Goal: Transaction & Acquisition: Purchase product/service

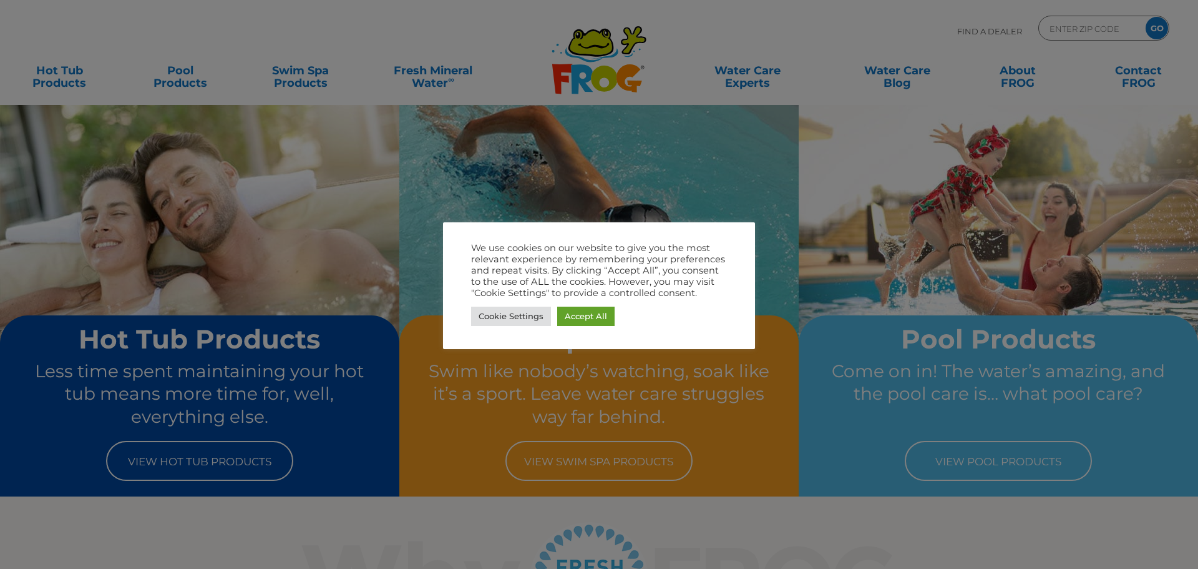
click at [61, 79] on div at bounding box center [599, 284] width 1198 height 569
click at [603, 316] on link "Accept All" at bounding box center [585, 315] width 57 height 19
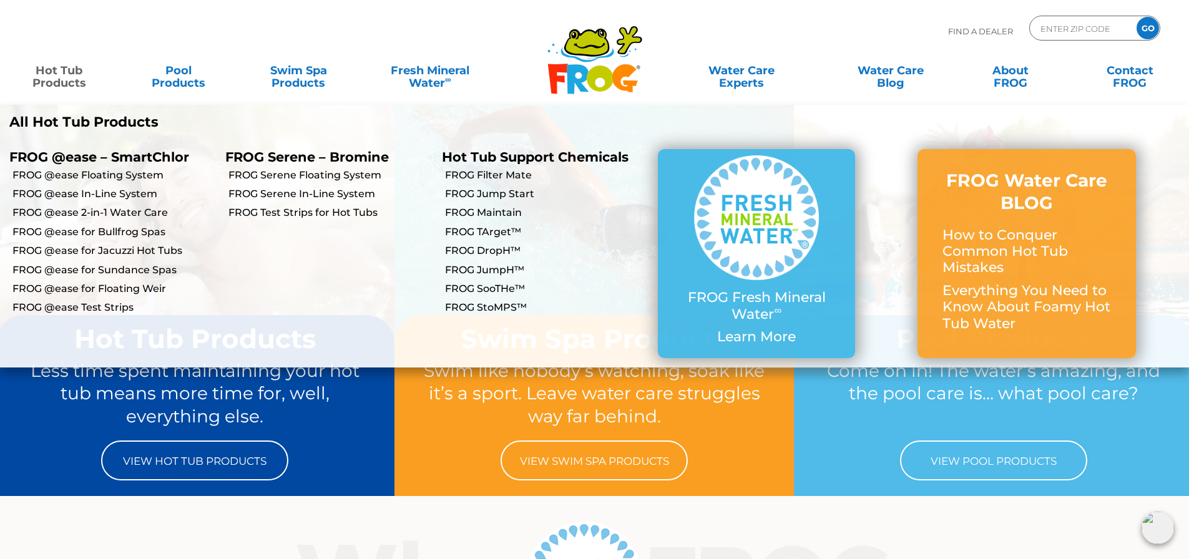
click at [66, 80] on link "Hot Tub Products" at bounding box center [58, 70] width 93 height 25
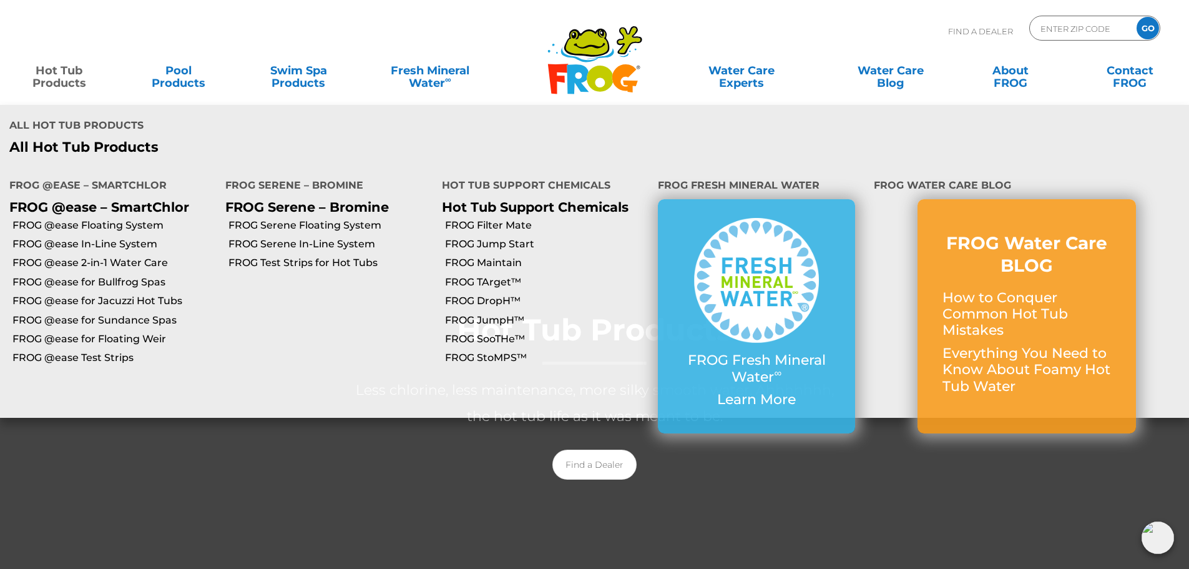
click at [56, 64] on link "Hot Tub Products" at bounding box center [58, 70] width 93 height 25
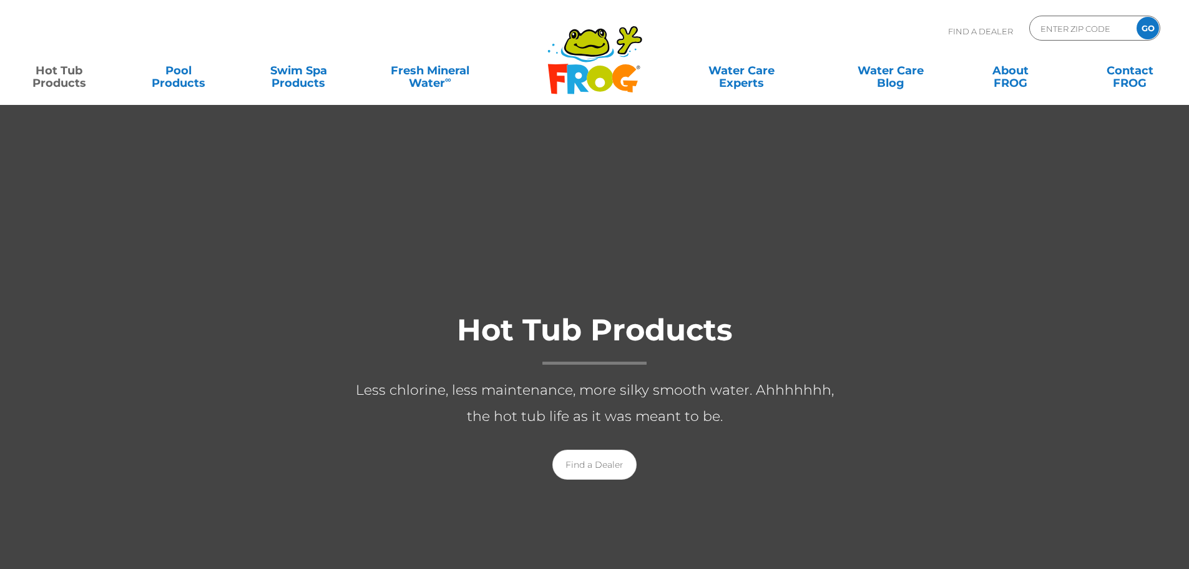
click at [57, 68] on link "Hot Tub Products" at bounding box center [58, 70] width 93 height 25
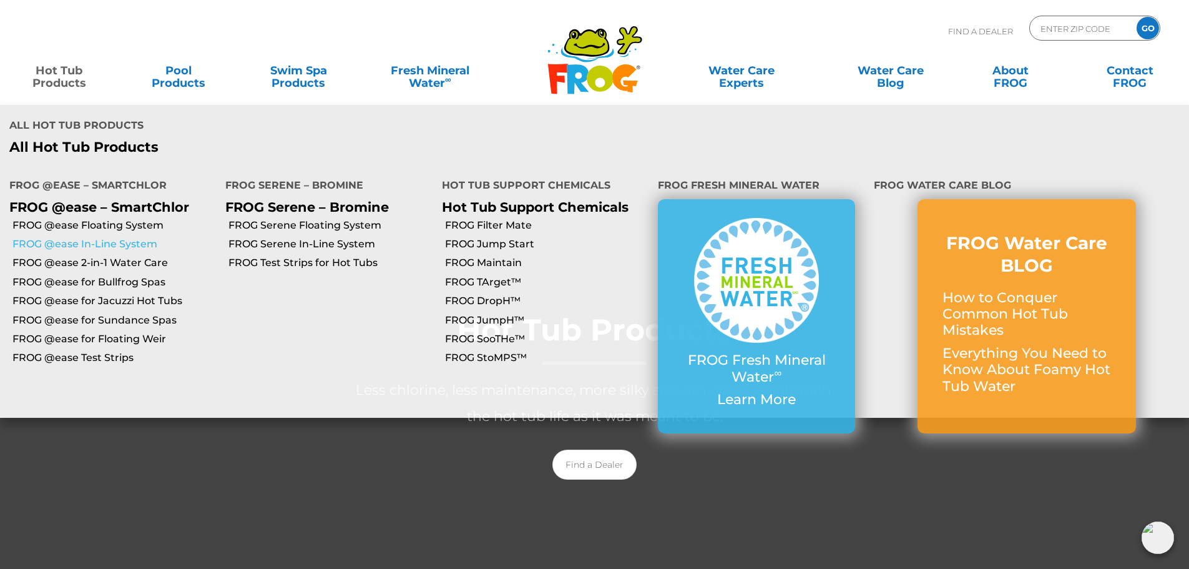
click at [82, 237] on link "FROG @ease In-Line System" at bounding box center [113, 244] width 203 height 14
click at [92, 294] on link "FROG @ease for Jacuzzi Hot Tubs" at bounding box center [113, 301] width 203 height 14
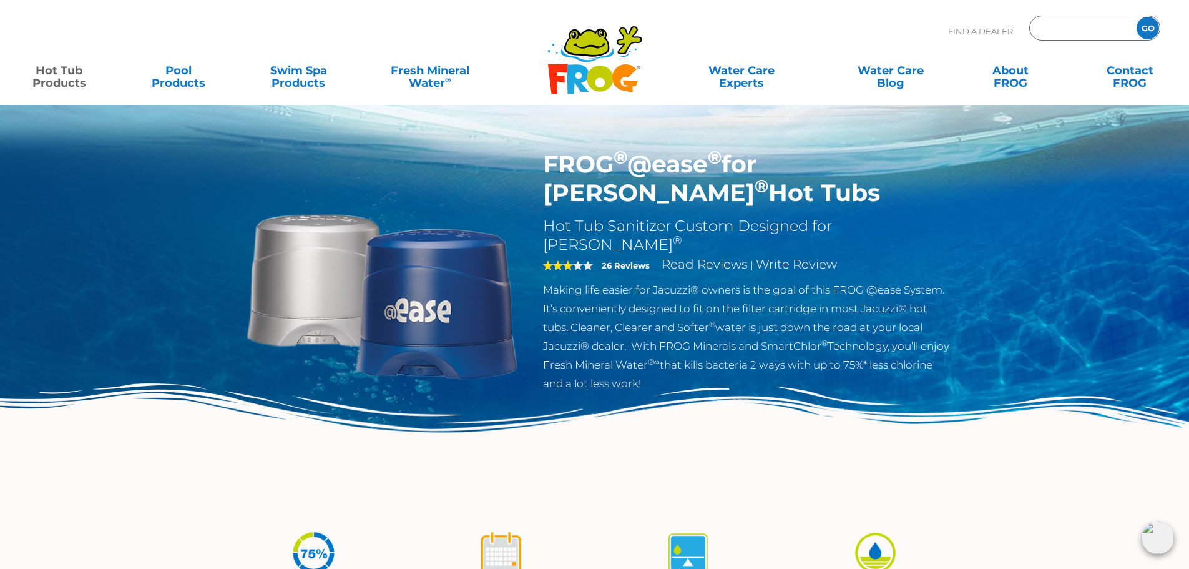
click at [1040, 27] on input "Zip Code Form" at bounding box center [1081, 28] width 84 height 18
type input "28409"
click at [1156, 24] on input "GO" at bounding box center [1148, 28] width 22 height 22
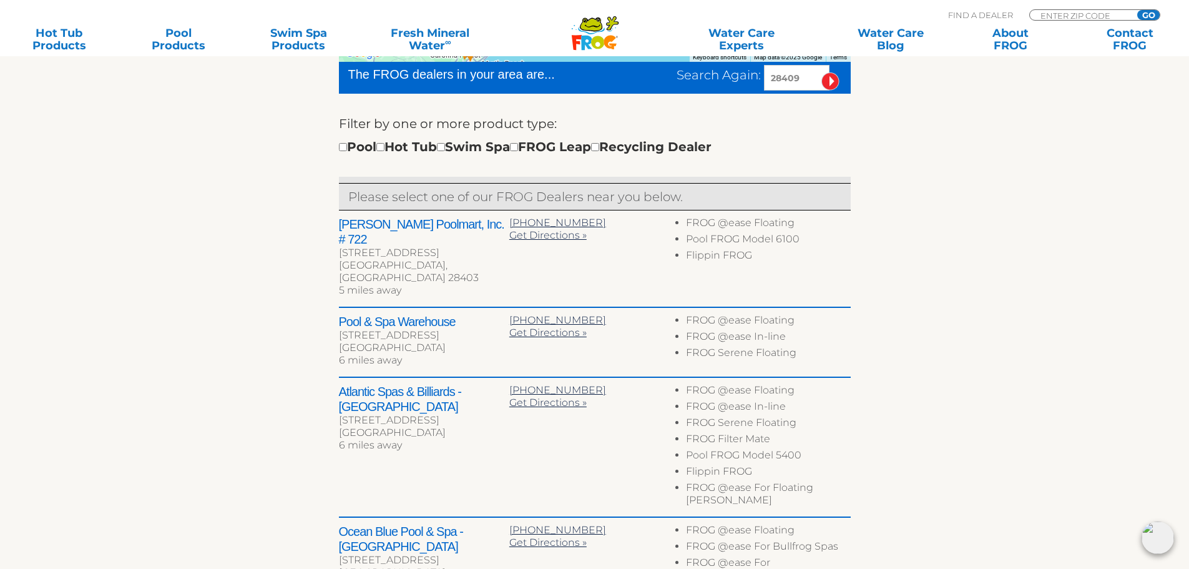
scroll to position [416, 0]
